Goal: Task Accomplishment & Management: Complete application form

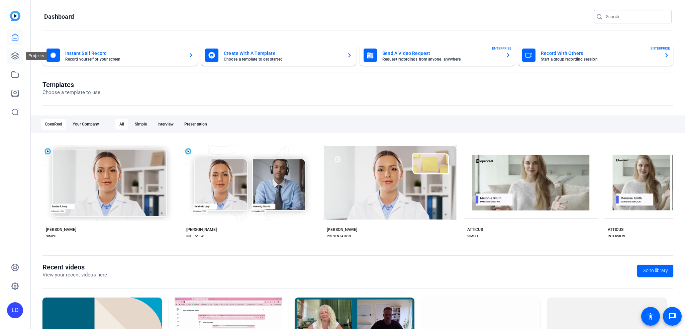
click at [12, 58] on icon at bounding box center [15, 56] width 7 height 7
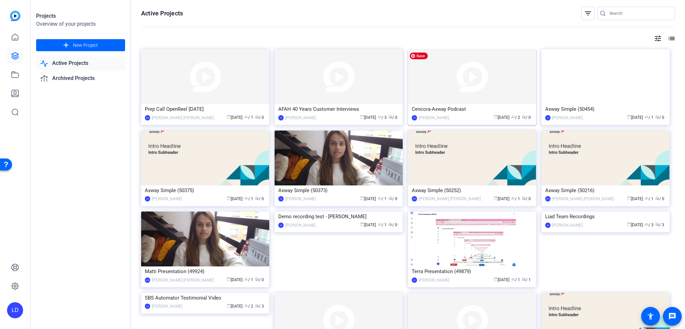
click at [510, 85] on img at bounding box center [472, 76] width 128 height 55
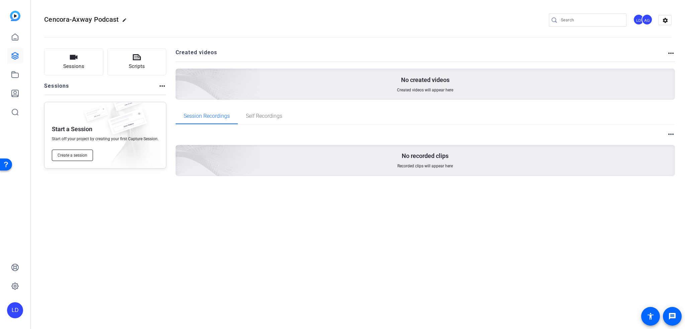
click at [78, 157] on span "Create a session" at bounding box center [73, 154] width 30 height 5
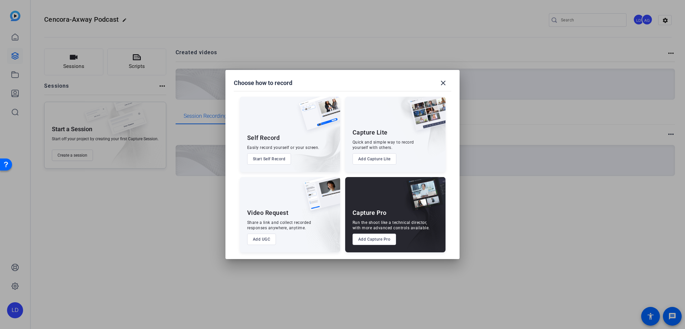
click at [373, 242] on button "Add Capture Pro" at bounding box center [374, 238] width 44 height 11
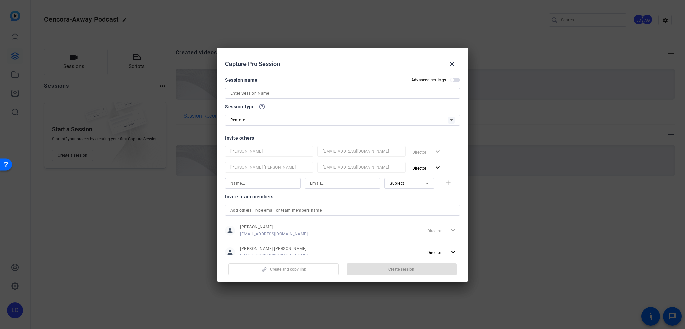
click at [263, 91] on input at bounding box center [342, 93] width 224 height 8
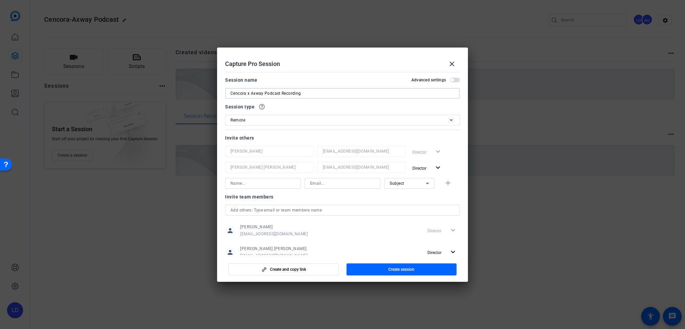
type input "Cencora x Axway Podcast Recording"
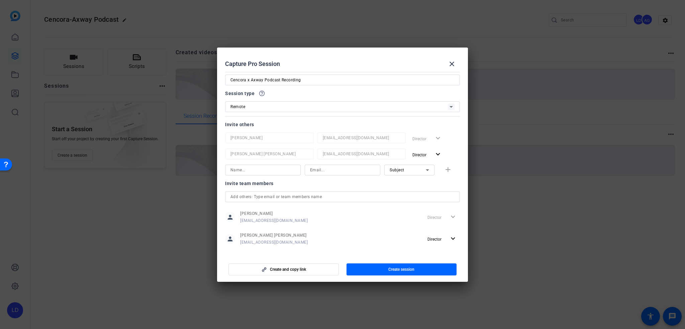
scroll to position [19, 0]
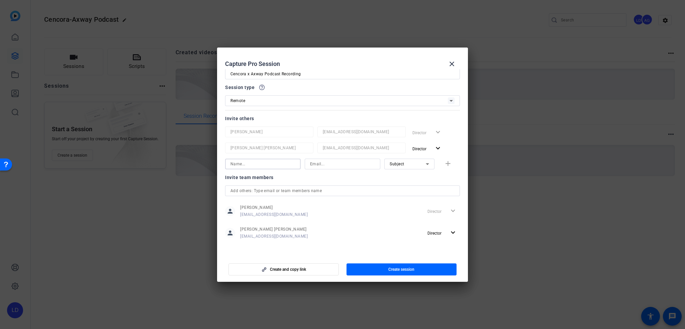
click at [265, 166] on input at bounding box center [262, 164] width 65 height 8
click at [337, 160] on input at bounding box center [342, 164] width 65 height 8
paste input "[EMAIL_ADDRESS][DOMAIN_NAME]"
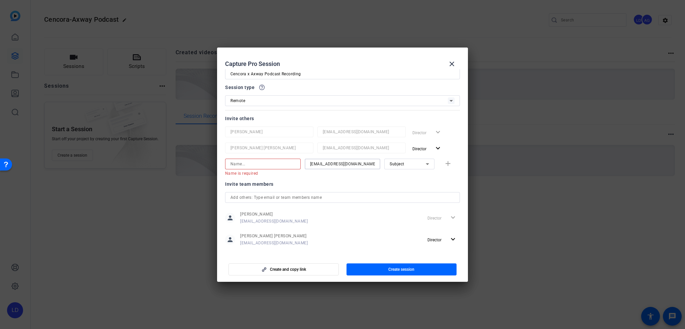
type input "[EMAIL_ADDRESS][DOMAIN_NAME]"
click at [270, 163] on input at bounding box center [262, 164] width 65 height 8
type input "Atul"
click at [418, 168] on div "Subject" at bounding box center [408, 164] width 36 height 8
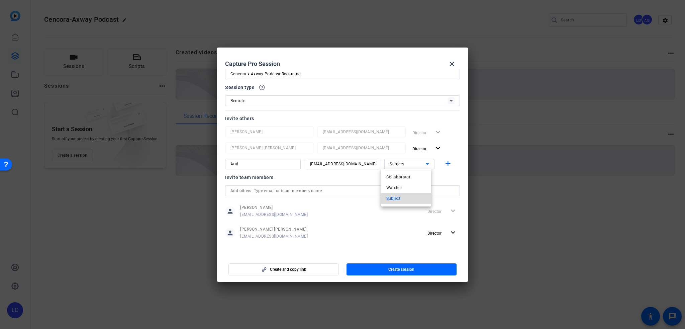
click at [403, 195] on mat-option "Subject" at bounding box center [406, 198] width 50 height 11
click at [444, 162] on mat-icon "add" at bounding box center [448, 164] width 8 height 8
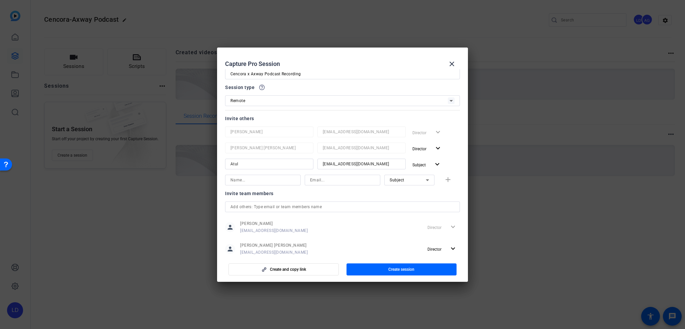
click at [267, 175] on div at bounding box center [262, 180] width 65 height 11
paste input "[PERSON_NAME]<[EMAIL_ADDRESS][PERSON_NAME][PERSON_NAME][DOMAIN_NAME]"
click at [241, 179] on input "[PERSON_NAME]<[EMAIL_ADDRESS][PERSON_NAME][PERSON_NAME][DOMAIN_NAME]" at bounding box center [262, 180] width 65 height 8
type input "[PERSON_NAME]<[EMAIL_ADDRESS][PERSON_NAME][PERSON_NAME][DOMAIN_NAME]"
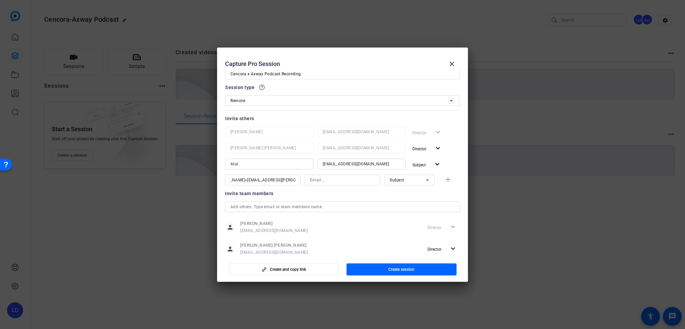
scroll to position [0, 0]
drag, startPoint x: 174, startPoint y: 176, endPoint x: 166, endPoint y: 176, distance: 8.0
click at [166, 176] on div at bounding box center [342, 164] width 685 height 329
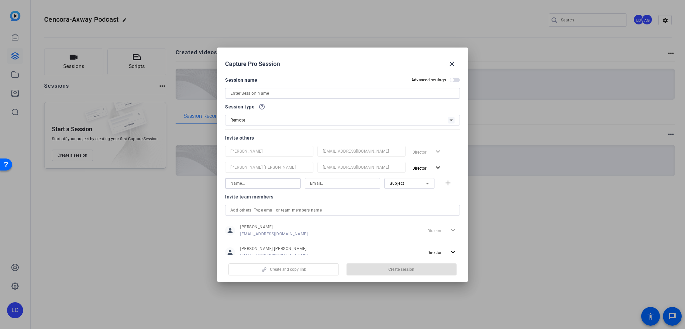
click at [270, 180] on input at bounding box center [262, 183] width 65 height 8
paste input "[PERSON_NAME]<[EMAIL_ADDRESS][PERSON_NAME][PERSON_NAME][DOMAIN_NAME]"
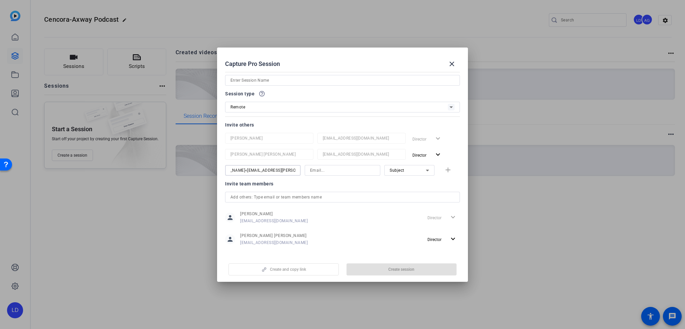
scroll to position [19, 0]
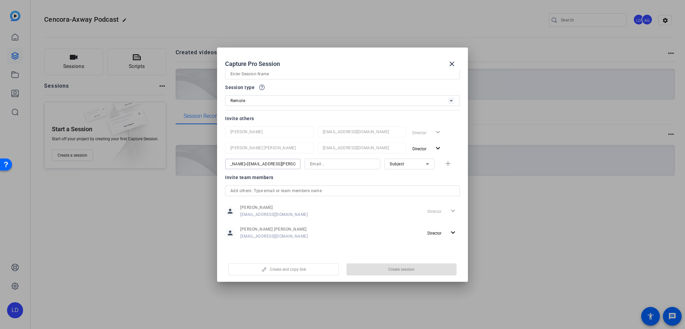
click at [243, 162] on input "[PERSON_NAME]<[EMAIL_ADDRESS][PERSON_NAME][PERSON_NAME][DOMAIN_NAME]" at bounding box center [262, 164] width 65 height 8
type input "[PERSON_NAME]<[EMAIL_ADDRESS][PERSON_NAME][PERSON_NAME][DOMAIN_NAME]"
click at [453, 59] on span at bounding box center [452, 64] width 16 height 16
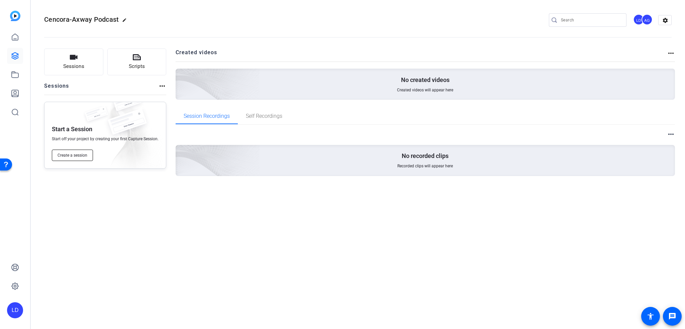
click at [70, 156] on span "Create a session" at bounding box center [73, 154] width 30 height 5
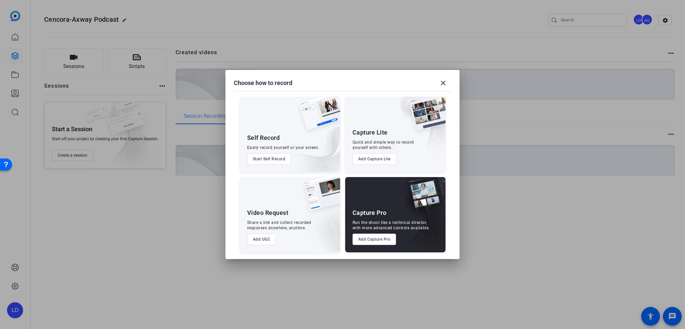
click at [370, 240] on button "Add Capture Pro" at bounding box center [374, 238] width 44 height 11
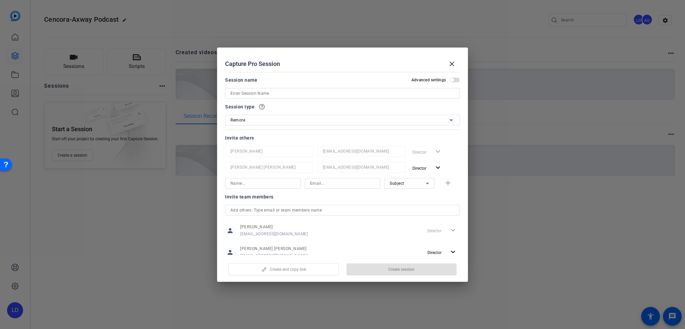
click at [250, 183] on input at bounding box center [262, 183] width 65 height 8
paste input "[PERSON_NAME]<[EMAIL_ADDRESS][PERSON_NAME][PERSON_NAME][DOMAIN_NAME]"
drag, startPoint x: 240, startPoint y: 183, endPoint x: 243, endPoint y: 192, distance: 9.5
click at [241, 184] on input "[PERSON_NAME]<[EMAIL_ADDRESS][PERSON_NAME][PERSON_NAME][DOMAIN_NAME]" at bounding box center [262, 183] width 65 height 8
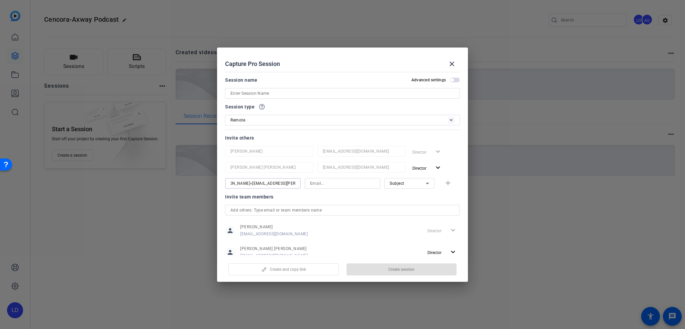
scroll to position [0, 0]
type input "[PERSON_NAME]"
paste input "[PERSON_NAME]<[EMAIL_ADDRESS][PERSON_NAME][PERSON_NAME][DOMAIN_NAME]"
type input "[EMAIL_ADDRESS][PERSON_NAME][PERSON_NAME][DOMAIN_NAME]"
click at [447, 179] on mat-icon "add" at bounding box center [448, 183] width 8 height 8
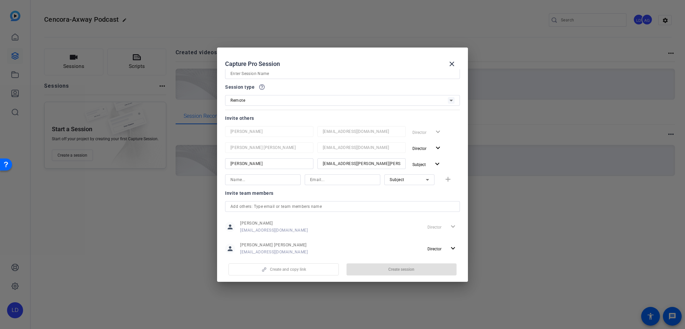
scroll to position [35, 0]
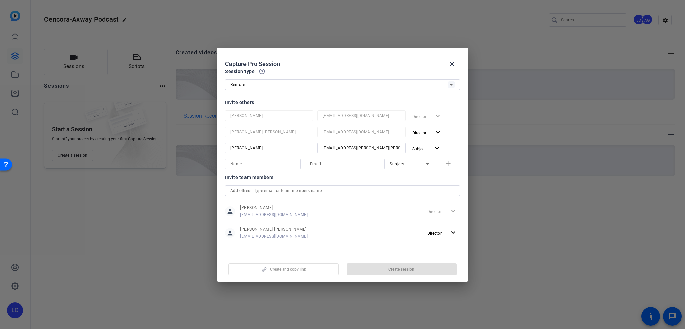
click at [271, 167] on input at bounding box center [262, 164] width 65 height 8
paste input "[EMAIL_ADDRESS][DOMAIN_NAME]"
type input "[PERSON_NAME]"
paste input "[EMAIL_ADDRESS][DOMAIN_NAME]"
type input "[EMAIL_ADDRESS][DOMAIN_NAME]"
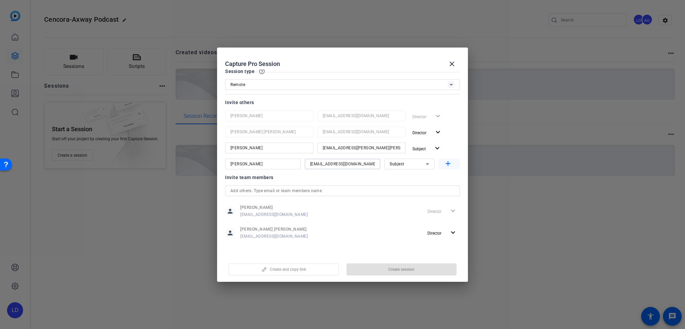
click at [444, 163] on mat-icon "add" at bounding box center [448, 164] width 8 height 8
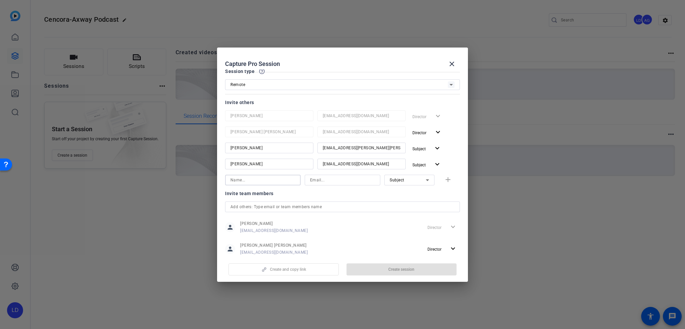
click at [278, 178] on input at bounding box center [262, 180] width 65 height 8
paste input "[EMAIL_ADDRESS][DOMAIN_NAME]"
type input "[PERSON_NAME]"
paste input "[EMAIL_ADDRESS][DOMAIN_NAME]"
type input "[EMAIL_ADDRESS][DOMAIN_NAME]"
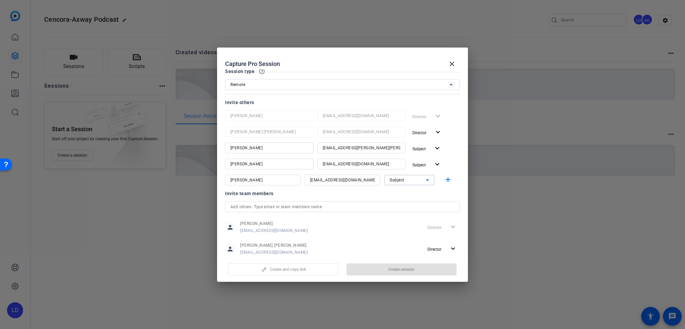
click at [415, 178] on div "Subject" at bounding box center [408, 180] width 36 height 8
click at [400, 193] on span "Collaborator" at bounding box center [398, 193] width 24 height 8
click at [444, 183] on mat-icon "add" at bounding box center [448, 180] width 8 height 8
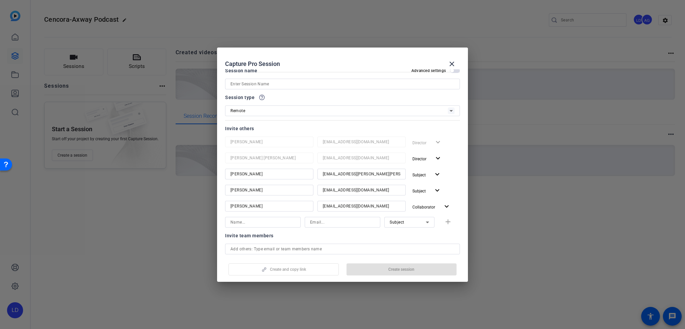
scroll to position [0, 0]
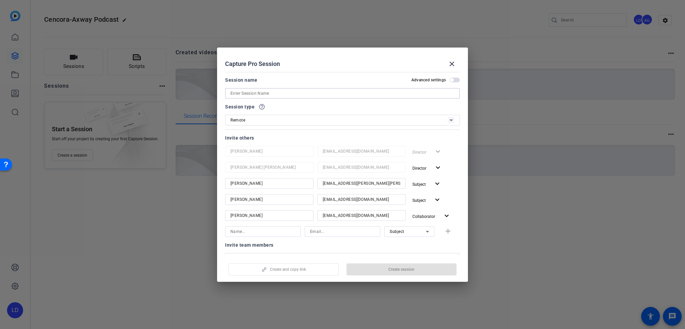
click at [289, 93] on input at bounding box center [342, 93] width 224 height 8
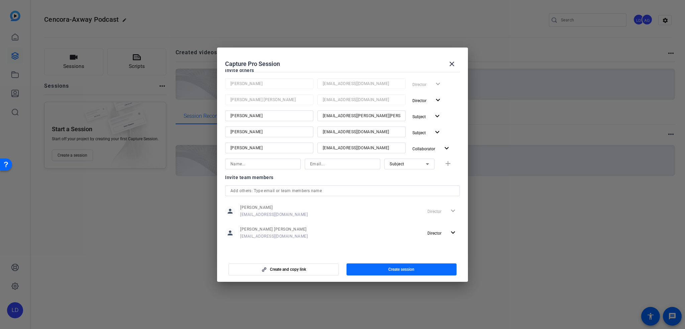
type input "Cencora x Axway Podcast Recording"
click at [373, 269] on span "button" at bounding box center [401, 269] width 110 height 16
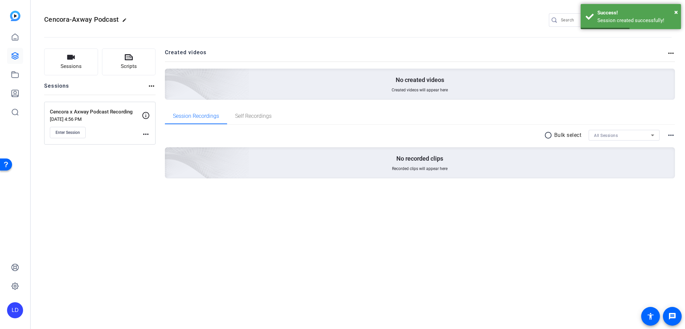
click at [147, 133] on mat-icon "more_horiz" at bounding box center [146, 134] width 8 height 8
